Goal: Complete application form: Complete application form

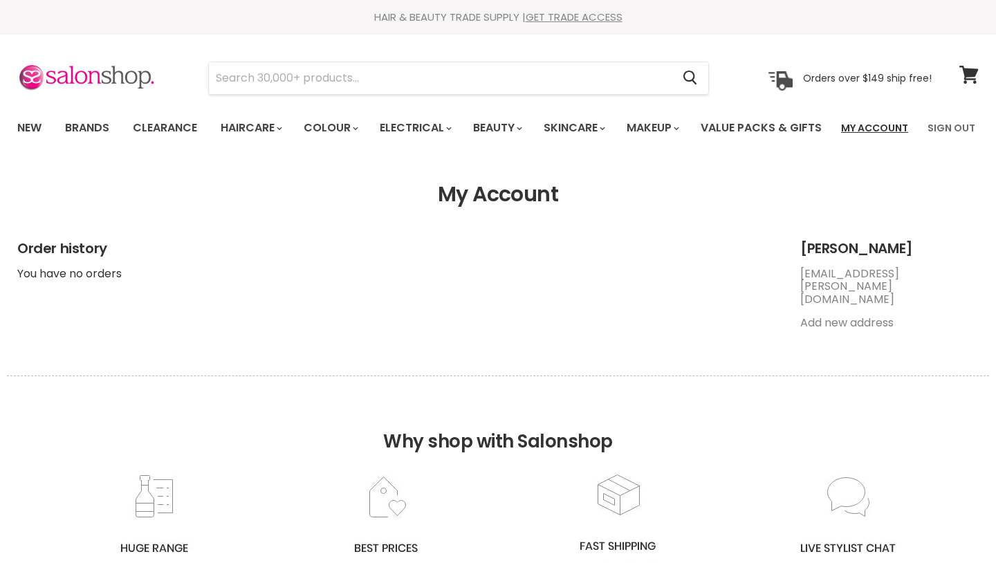
click at [866, 133] on link "My Account" at bounding box center [875, 127] width 84 height 29
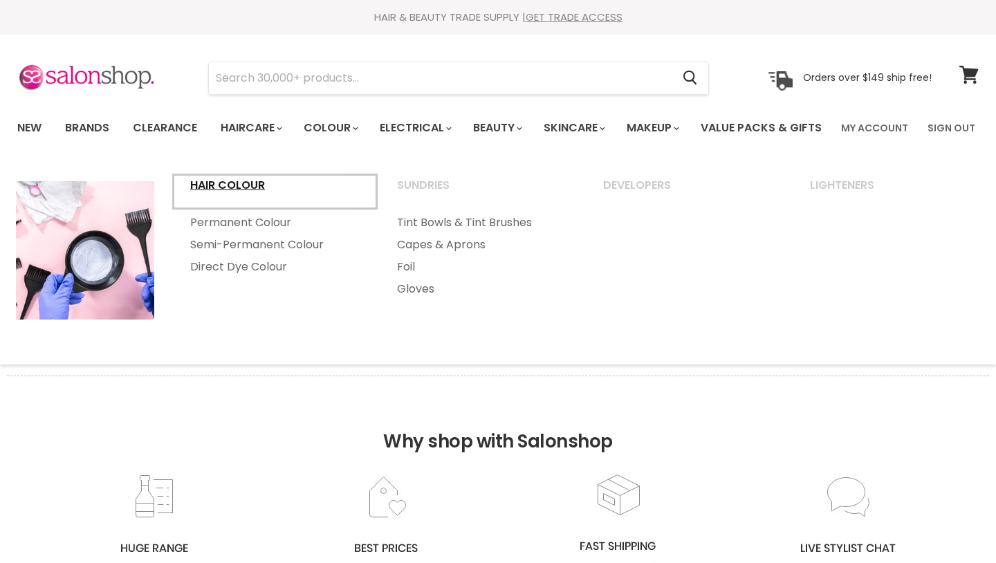
click at [247, 209] on link "Hair Colour" at bounding box center [275, 191] width 204 height 35
click at [259, 209] on link "Hair Colour" at bounding box center [275, 191] width 204 height 35
click at [238, 209] on link "Hair Colour" at bounding box center [275, 191] width 204 height 35
click at [331, 127] on link "Colour" at bounding box center [329, 127] width 73 height 29
click at [221, 209] on link "Hair Colour" at bounding box center [275, 191] width 204 height 35
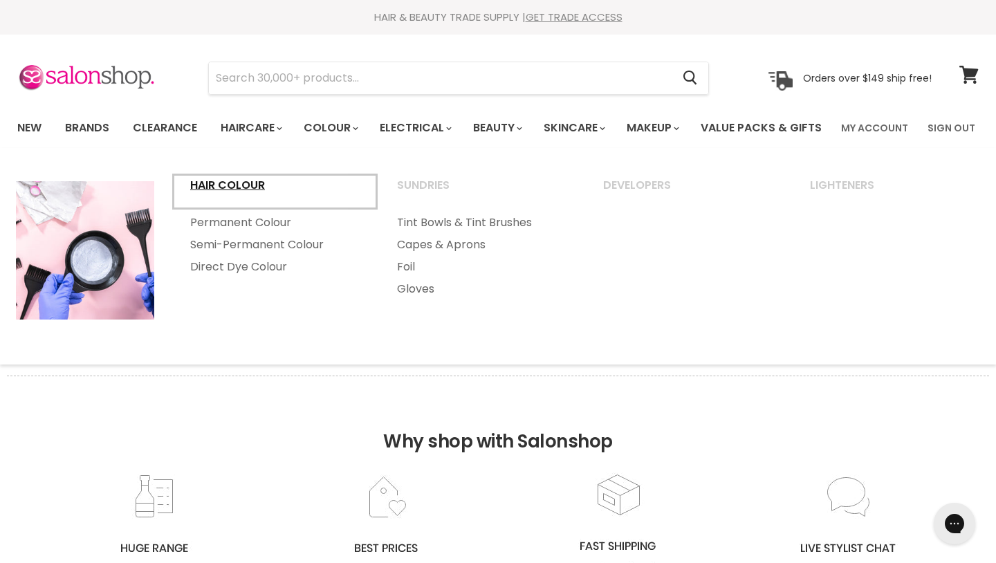
click at [230, 209] on link "Hair Colour" at bounding box center [275, 191] width 204 height 35
click at [233, 234] on link "Permanent Colour" at bounding box center [275, 223] width 204 height 22
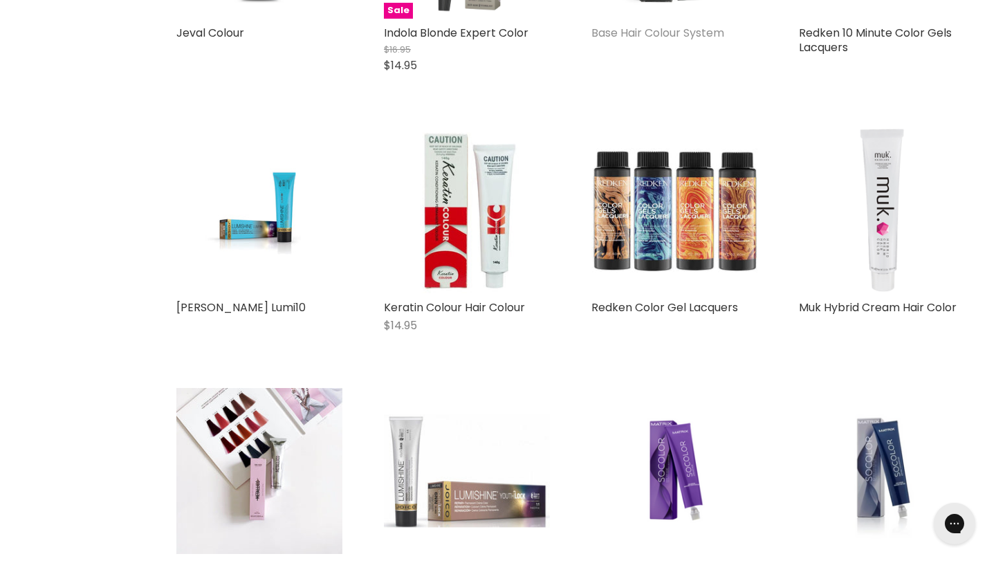
scroll to position [1043, 0]
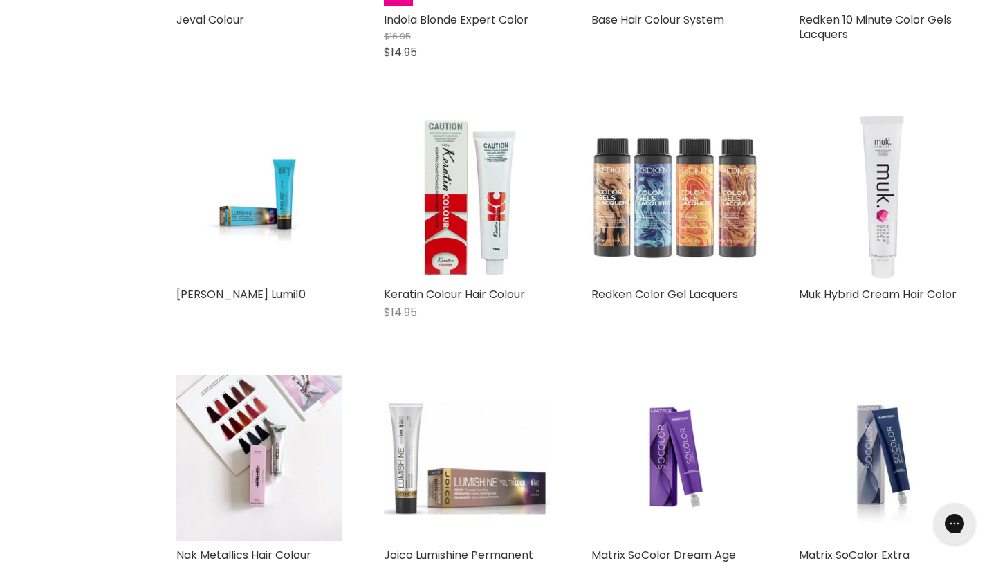
click at [688, 252] on img "Main content" at bounding box center [674, 197] width 166 height 166
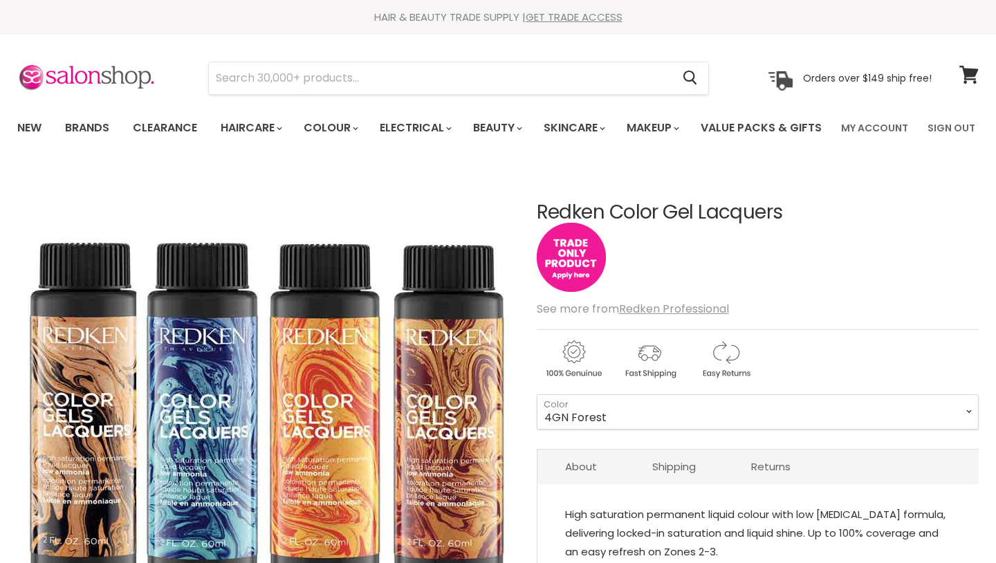
click at [551, 292] on img "Main content" at bounding box center [571, 257] width 69 height 69
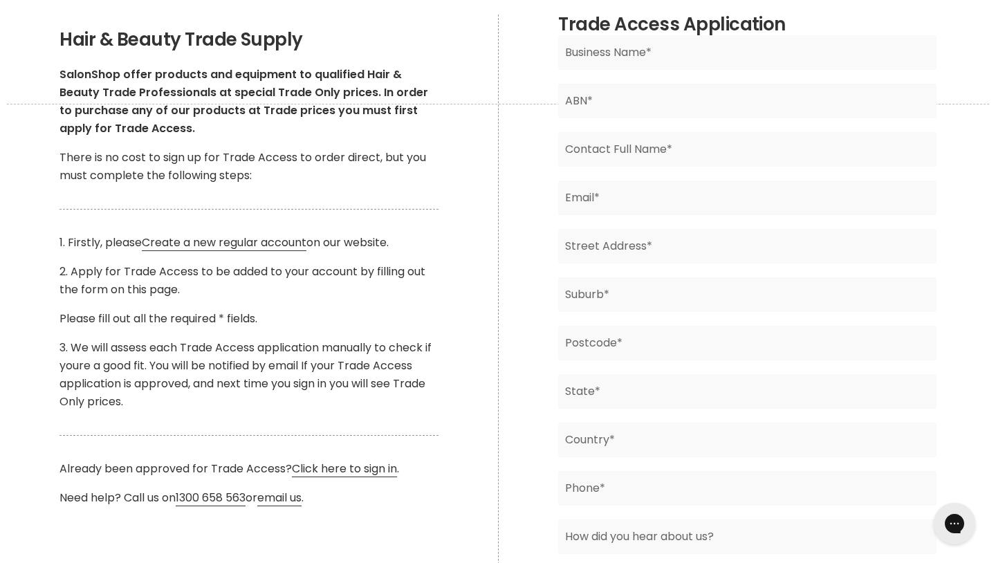
scroll to position [246, 0]
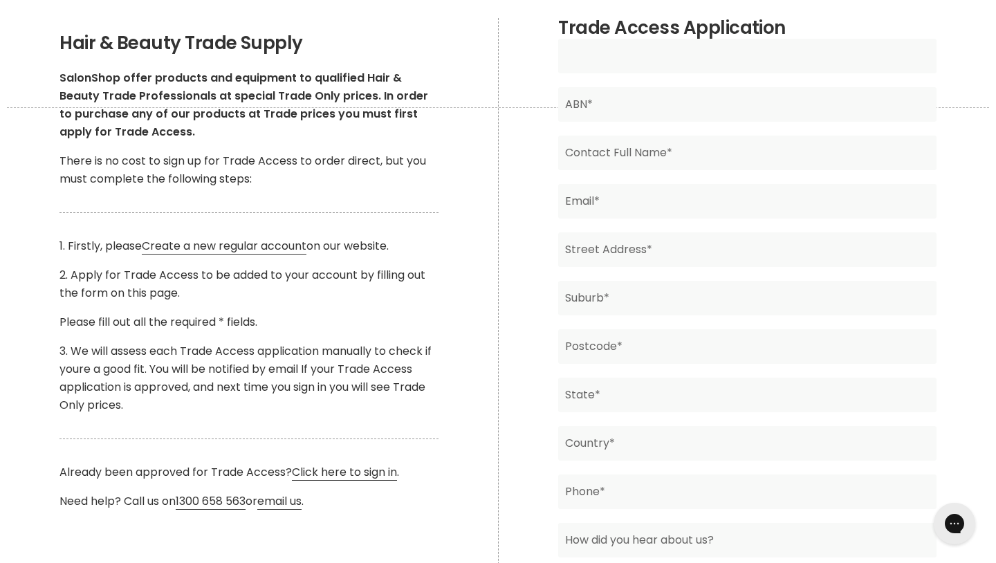
click at [618, 73] on input "Main content" at bounding box center [747, 56] width 378 height 35
click at [634, 73] on input "Main content" at bounding box center [747, 56] width 378 height 35
type input "Branded Hair"
type input "Rylee Orrock"
type input "Rylee.orrock@gmail.com"
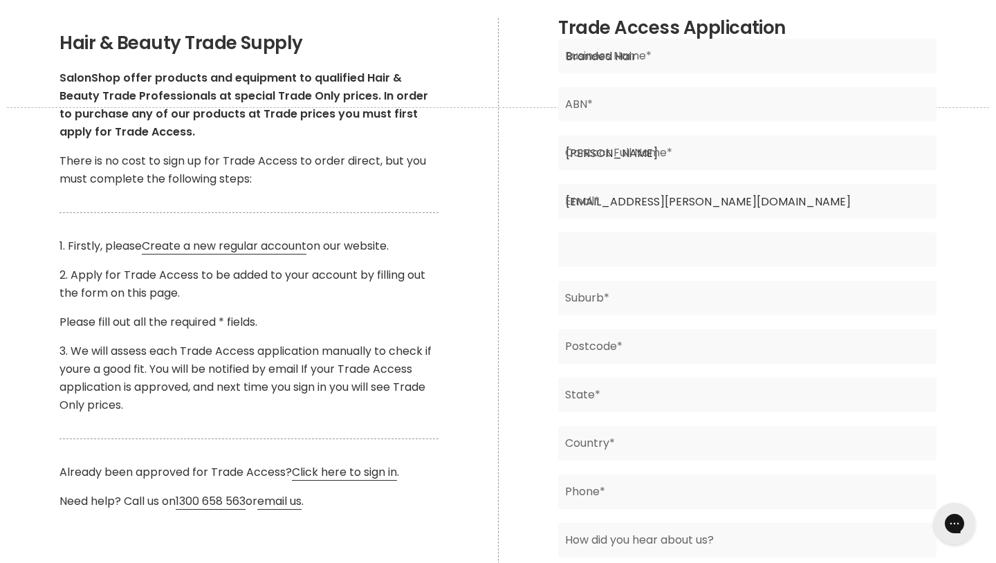
type input "58 Rigby Drive"
type input "North Rothbury"
type input "2335"
type input "NSW"
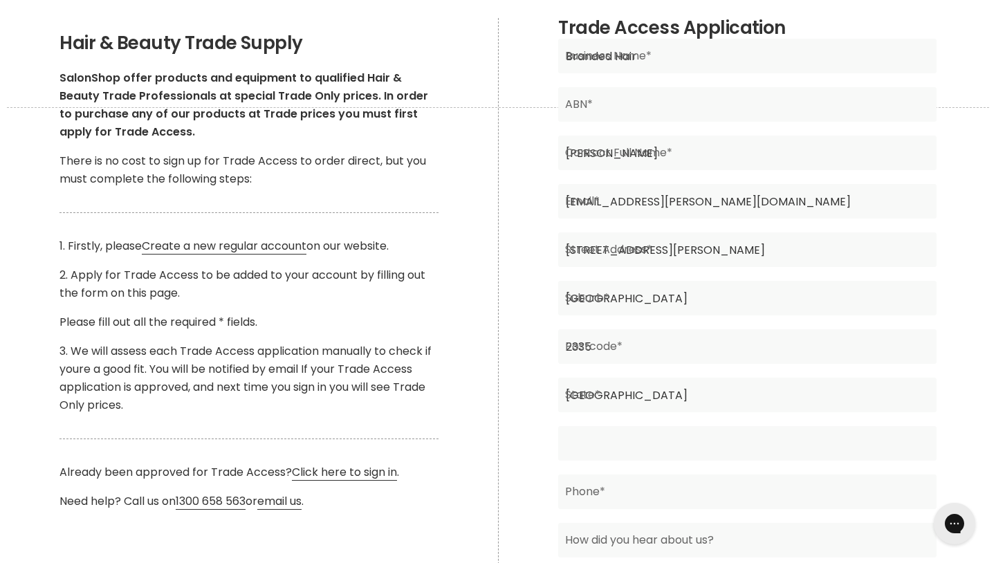
type input "Australia"
type input "0432660265"
click at [664, 170] on input "Rylee Orrock" at bounding box center [747, 153] width 378 height 35
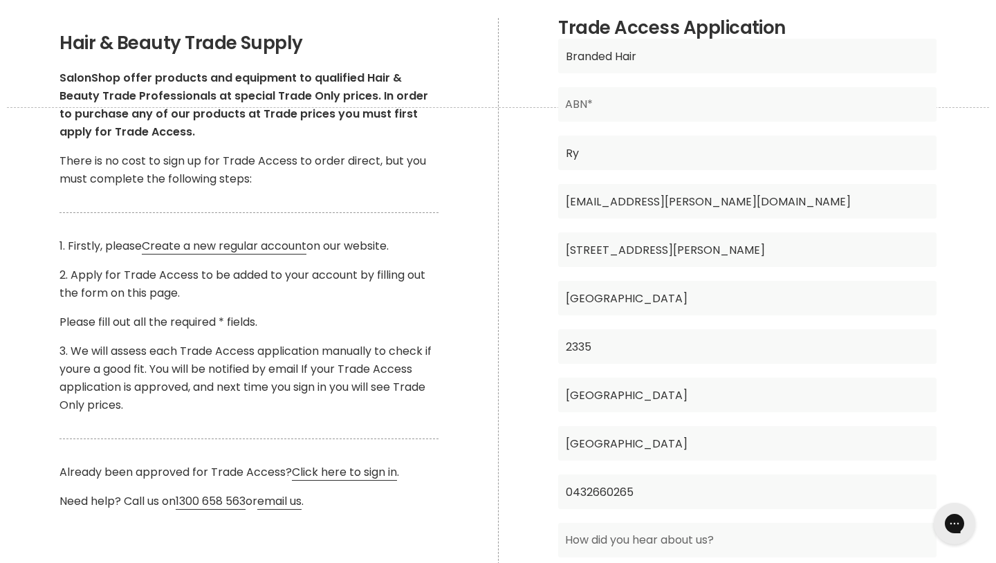
type input "R"
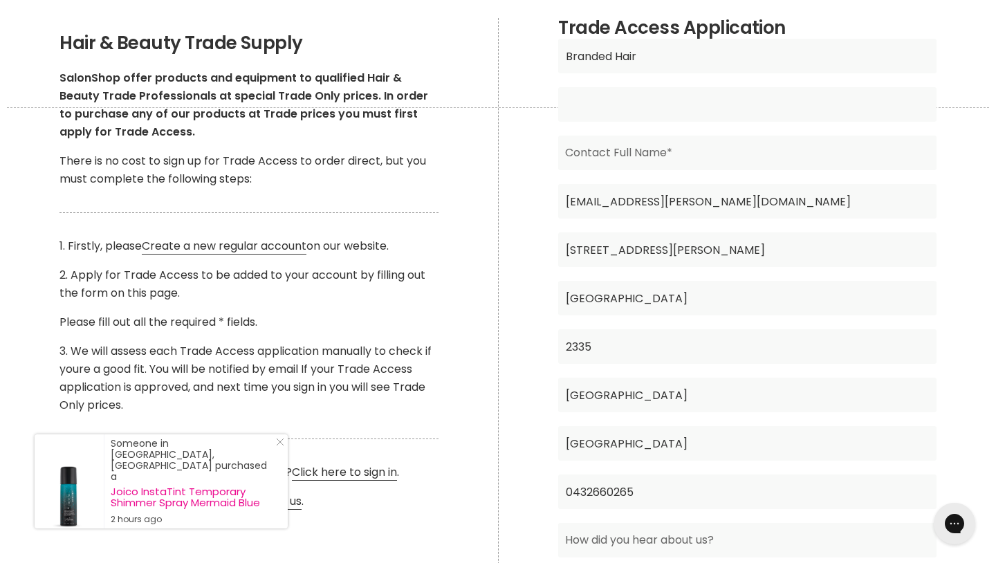
click at [669, 122] on input "Main content" at bounding box center [747, 104] width 378 height 35
click at [835, 170] on input "Main content" at bounding box center [747, 153] width 378 height 35
click at [734, 122] on input "Main content" at bounding box center [747, 104] width 378 height 35
click at [586, 170] on input "Main content" at bounding box center [747, 153] width 378 height 35
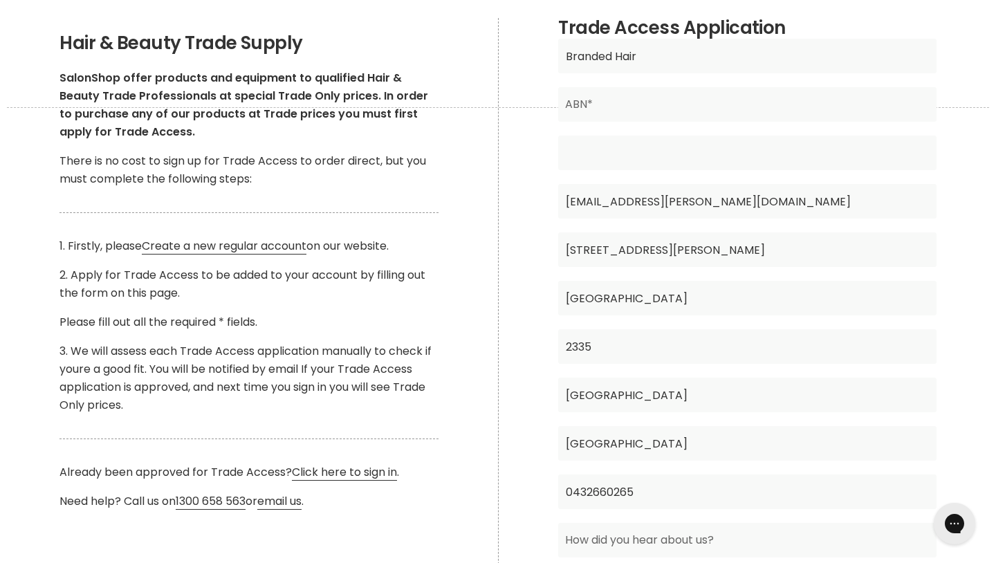
type input "Rylee Orrock"
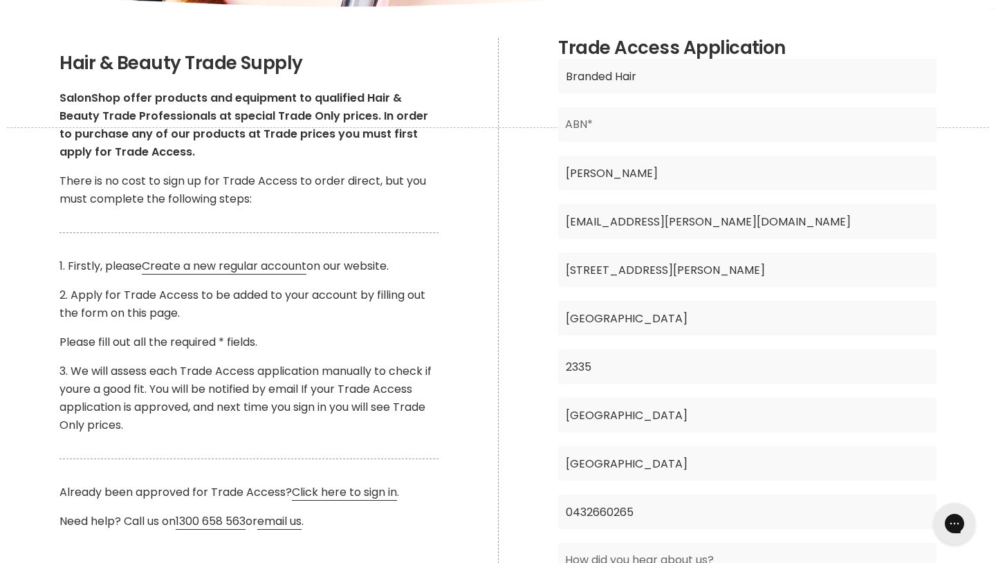
scroll to position [225, 0]
click at [606, 142] on input "Main content" at bounding box center [747, 125] width 378 height 35
type input "21847329795"
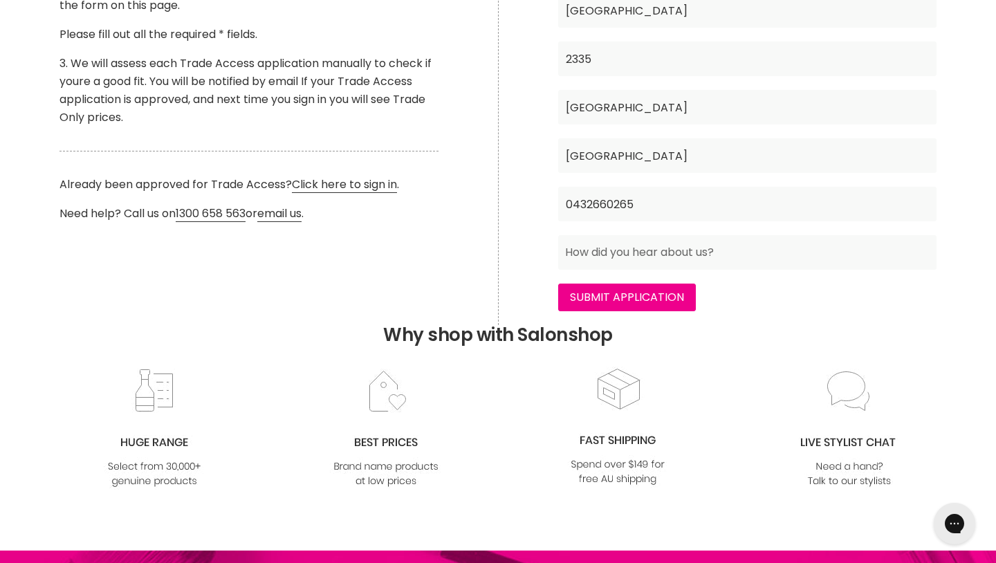
scroll to position [536, 0]
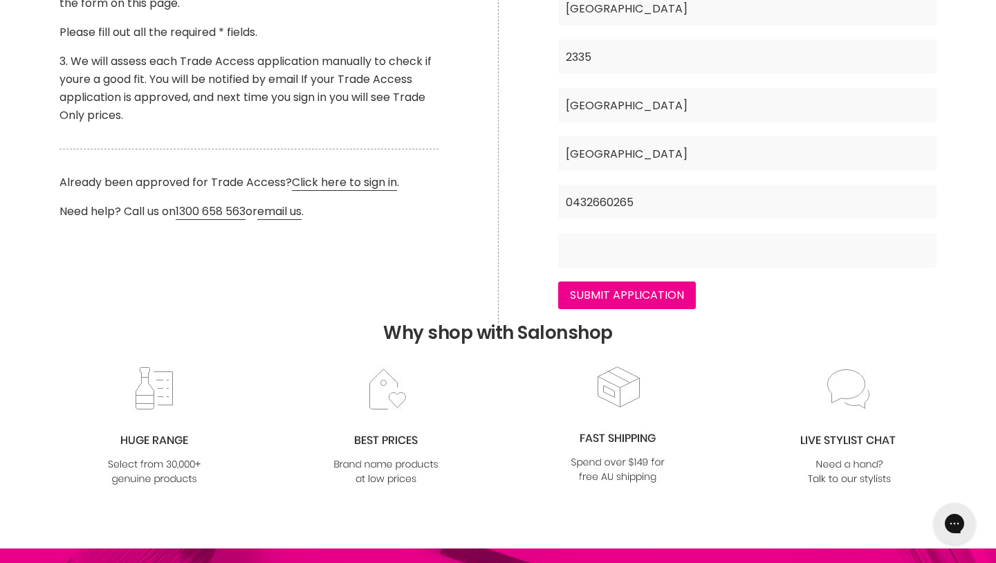
click at [640, 268] on input "Main content" at bounding box center [747, 250] width 378 height 35
type input "online"
click at [642, 309] on input "Submit Application" at bounding box center [627, 295] width 138 height 28
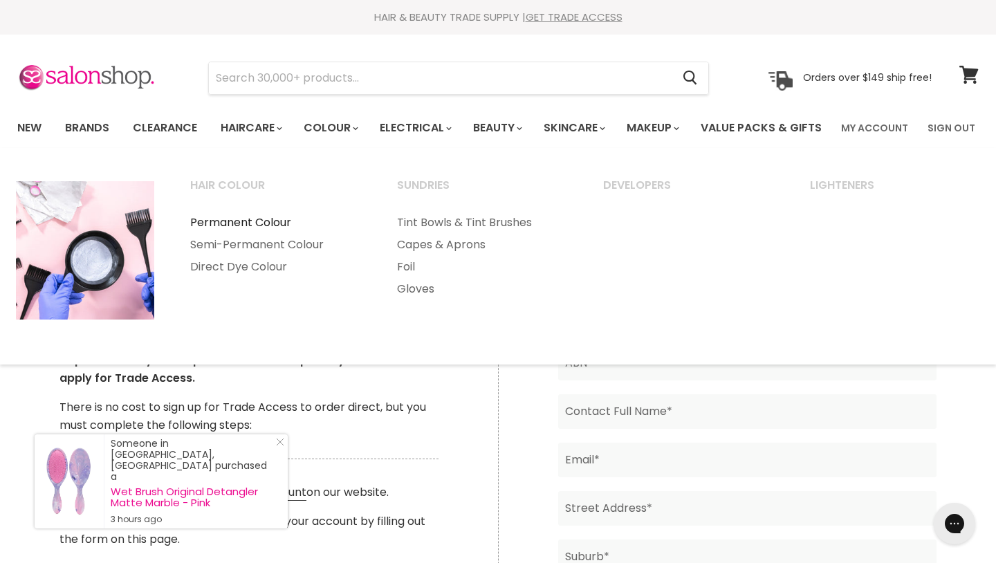
click at [234, 234] on link "Permanent Colour" at bounding box center [275, 223] width 204 height 22
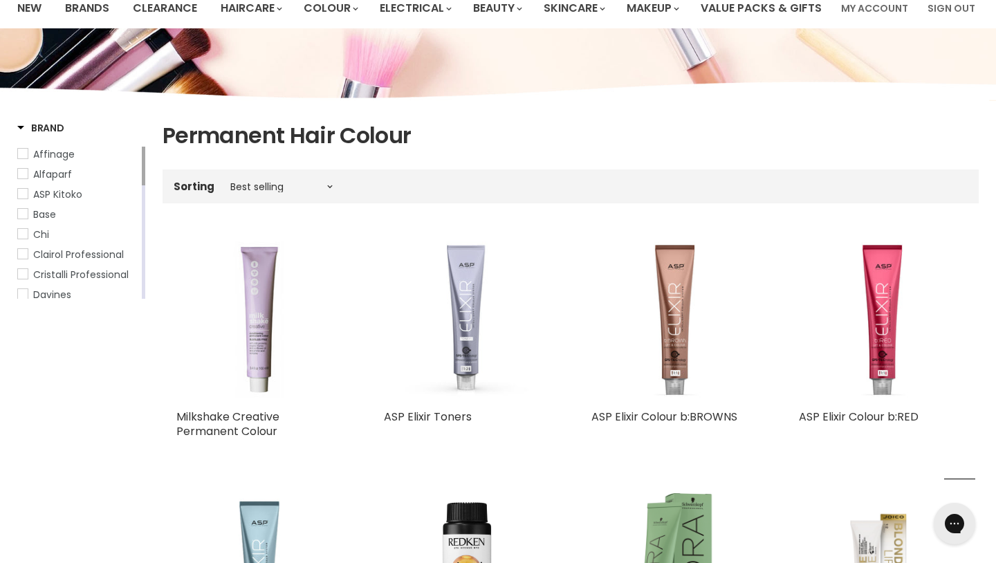
scroll to position [119, 0]
